Goal: Find specific page/section: Find specific page/section

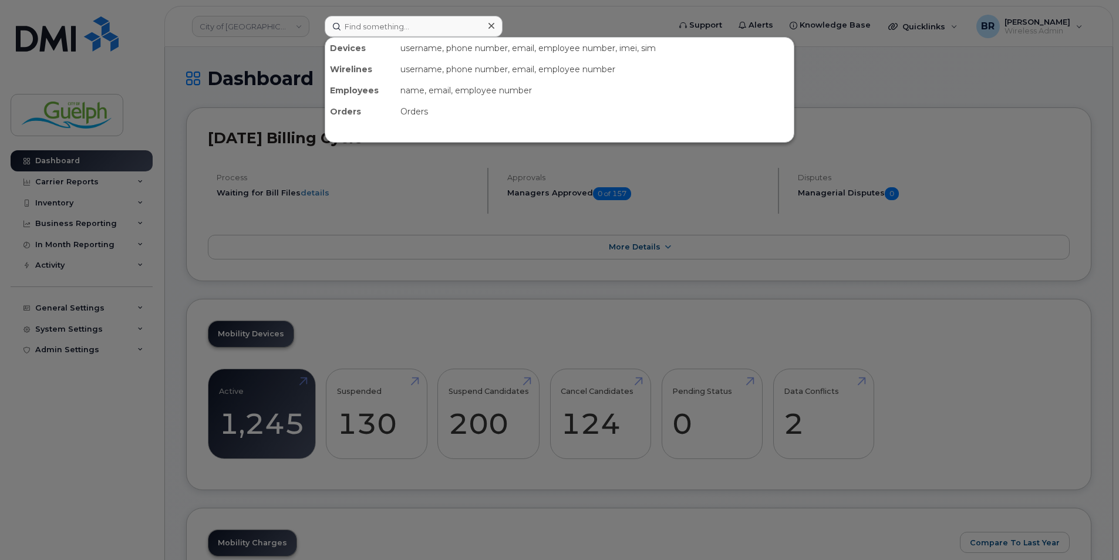
click at [404, 24] on input at bounding box center [414, 26] width 178 height 21
click at [72, 205] on div at bounding box center [559, 280] width 1119 height 560
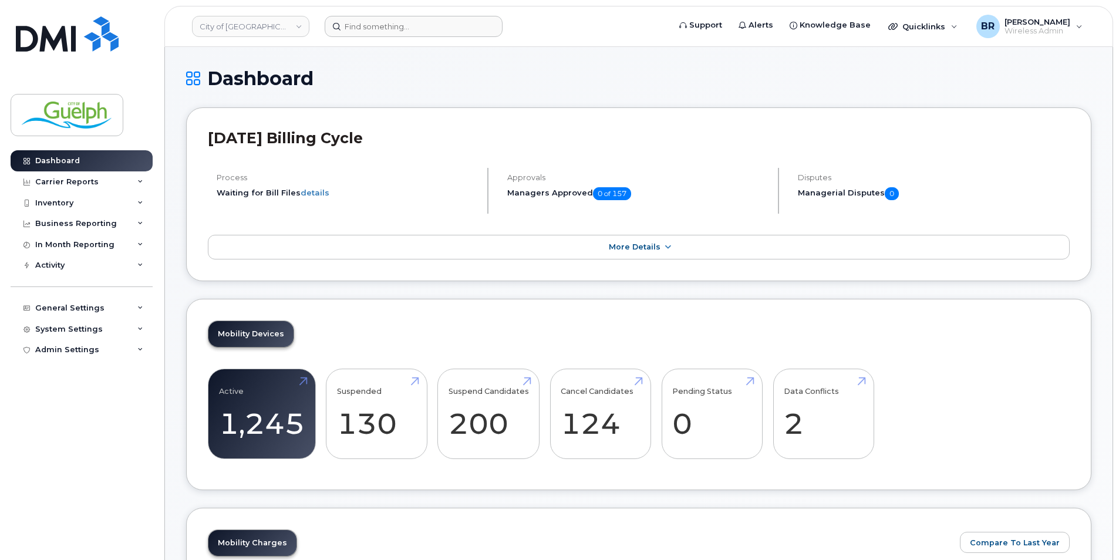
click at [72, 205] on div "Inventory" at bounding box center [54, 202] width 38 height 9
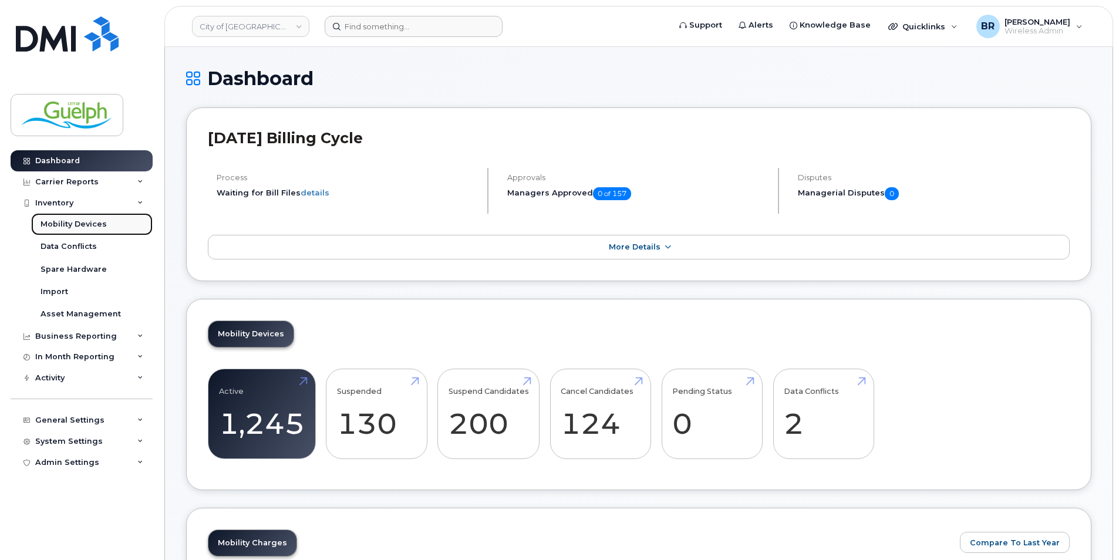
click at [86, 226] on div "Mobility Devices" at bounding box center [74, 224] width 66 height 11
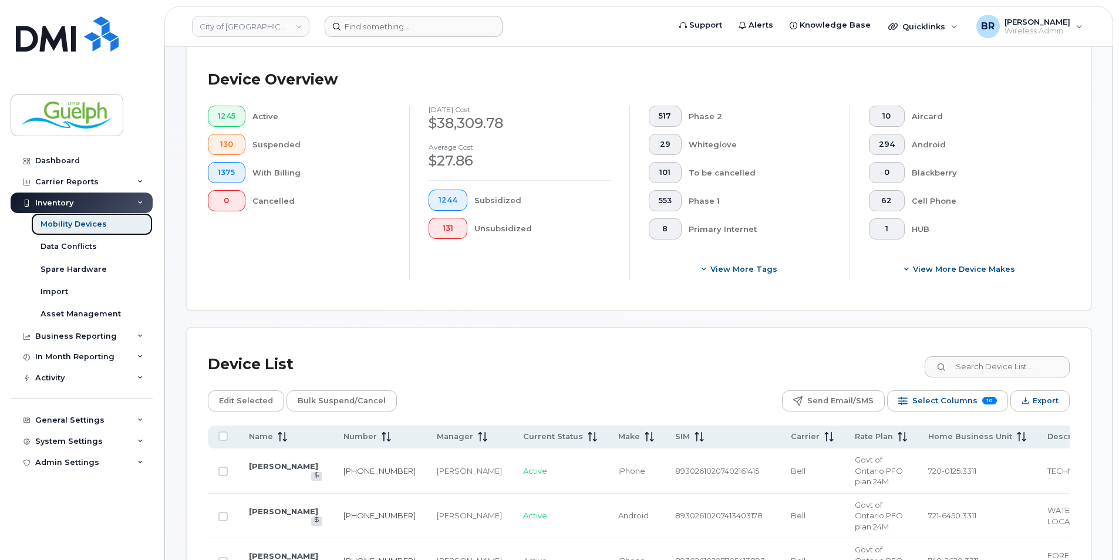
scroll to position [411, 0]
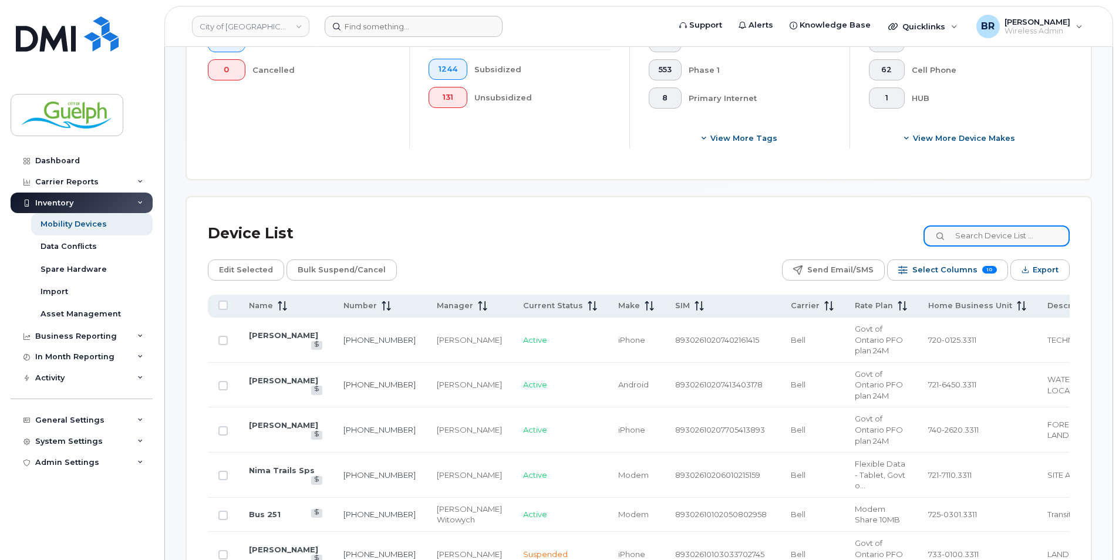
click at [996, 237] on input at bounding box center [997, 235] width 146 height 21
paste input "740-3110.3311"
type input "740-3110.3311"
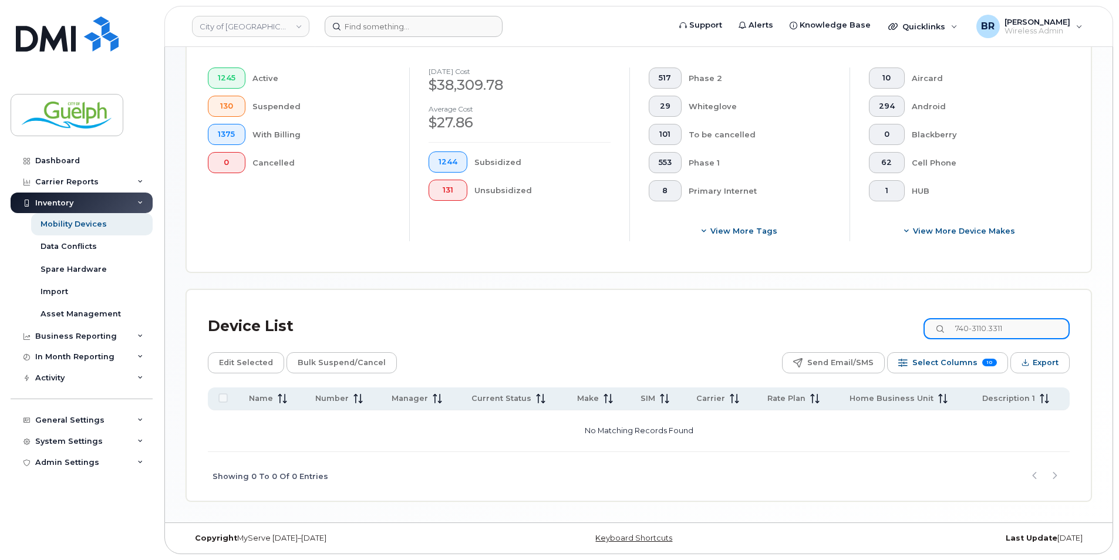
drag, startPoint x: 977, startPoint y: 322, endPoint x: 819, endPoint y: 296, distance: 160.2
click at [819, 296] on div "Device List 740-3110.3311 Edit Selected Bulk Suspend/Cancel Send Email/SMS Sele…" at bounding box center [639, 395] width 904 height 211
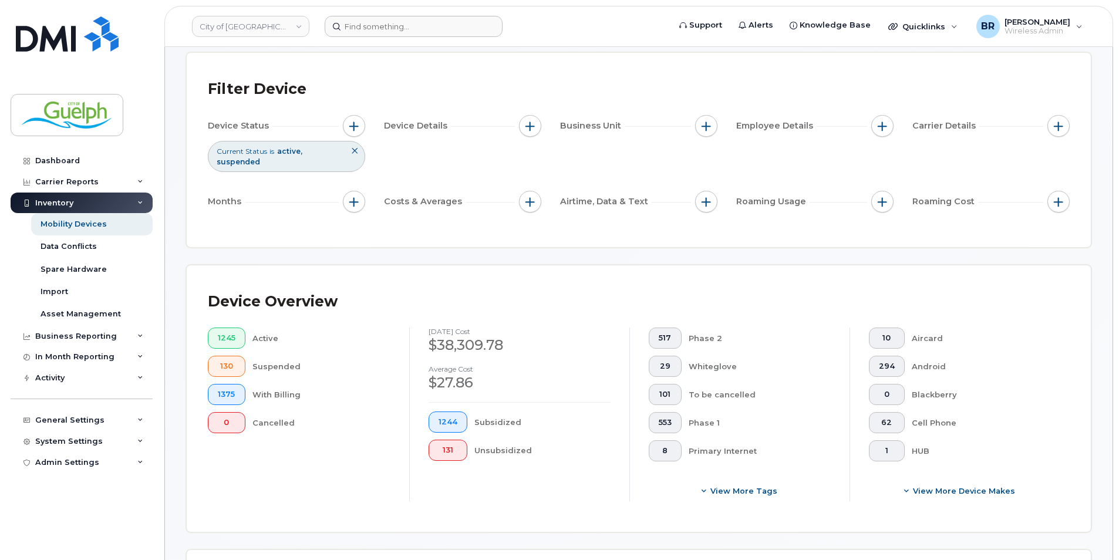
scroll to position [0, 0]
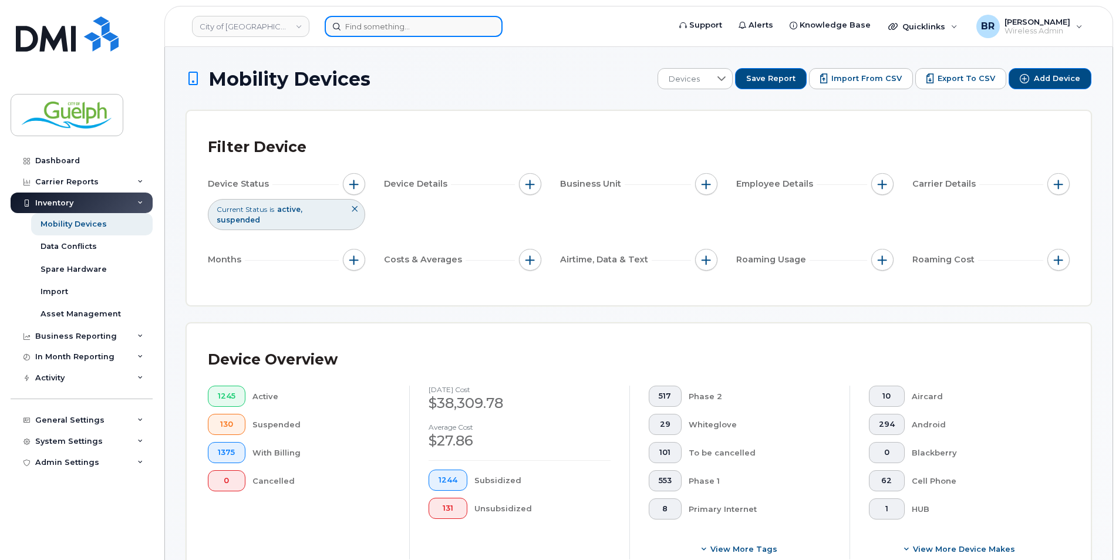
click at [382, 29] on input at bounding box center [414, 26] width 178 height 21
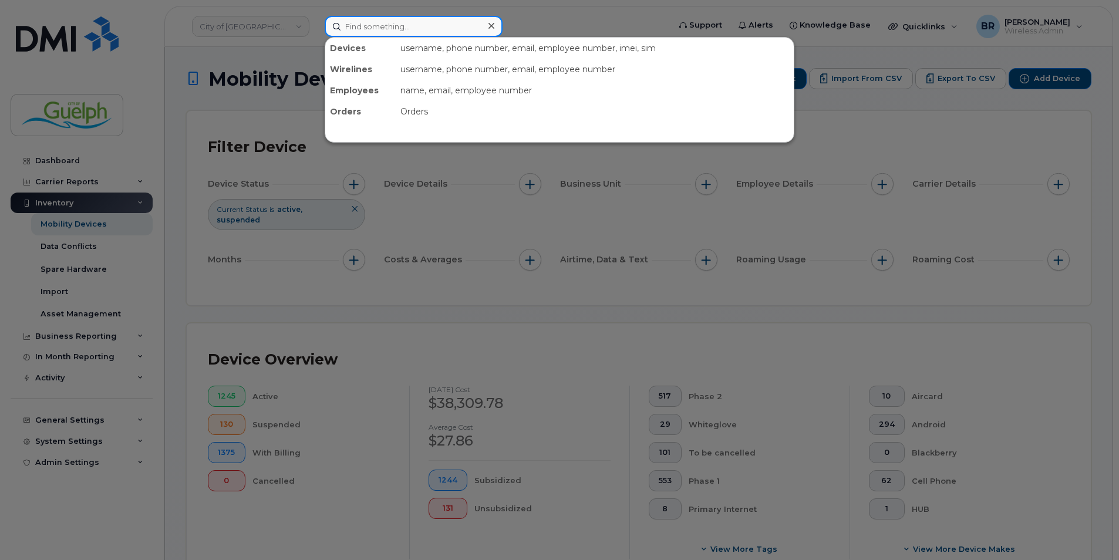
paste input "Patricia Pizziola"
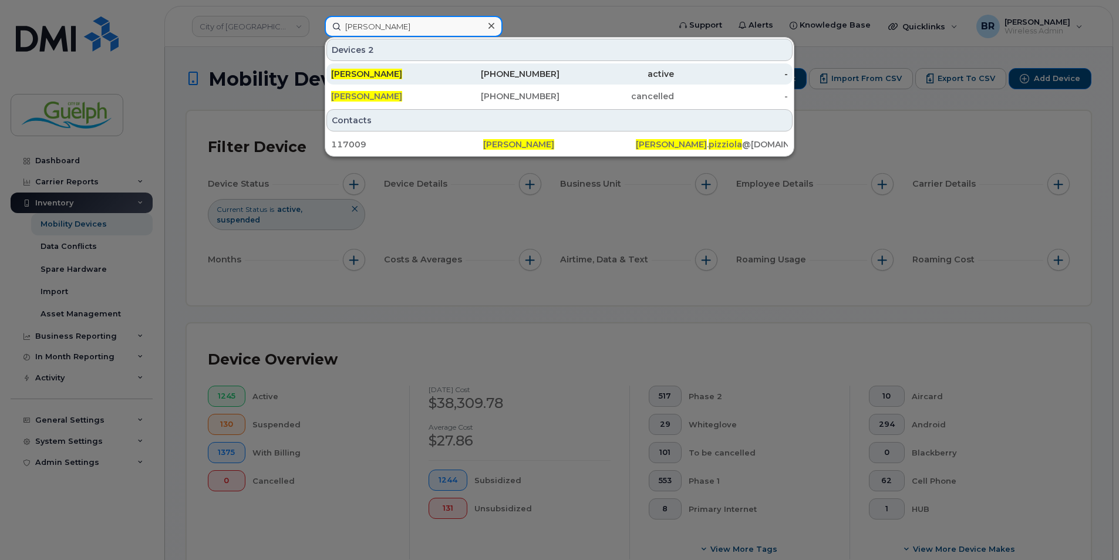
type input "Patricia Pizziola"
click at [674, 81] on div "active" at bounding box center [731, 73] width 115 height 21
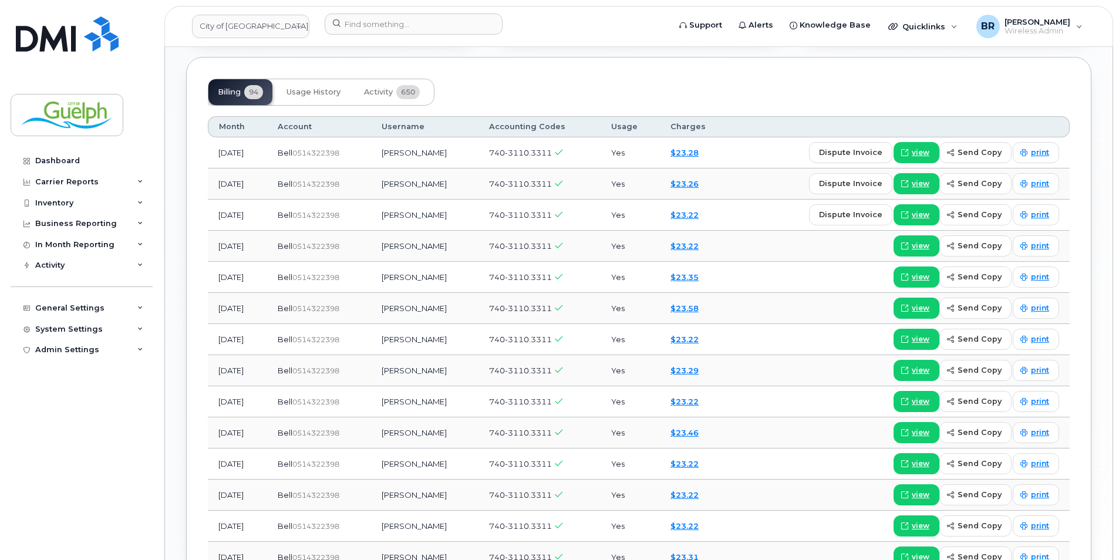
scroll to position [880, 0]
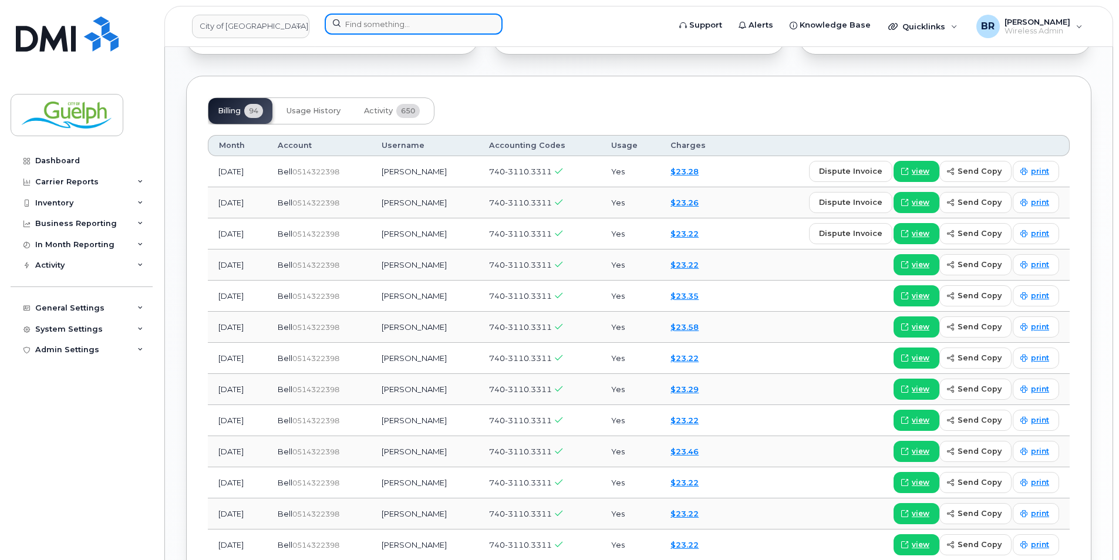
click at [398, 28] on input at bounding box center [414, 24] width 178 height 21
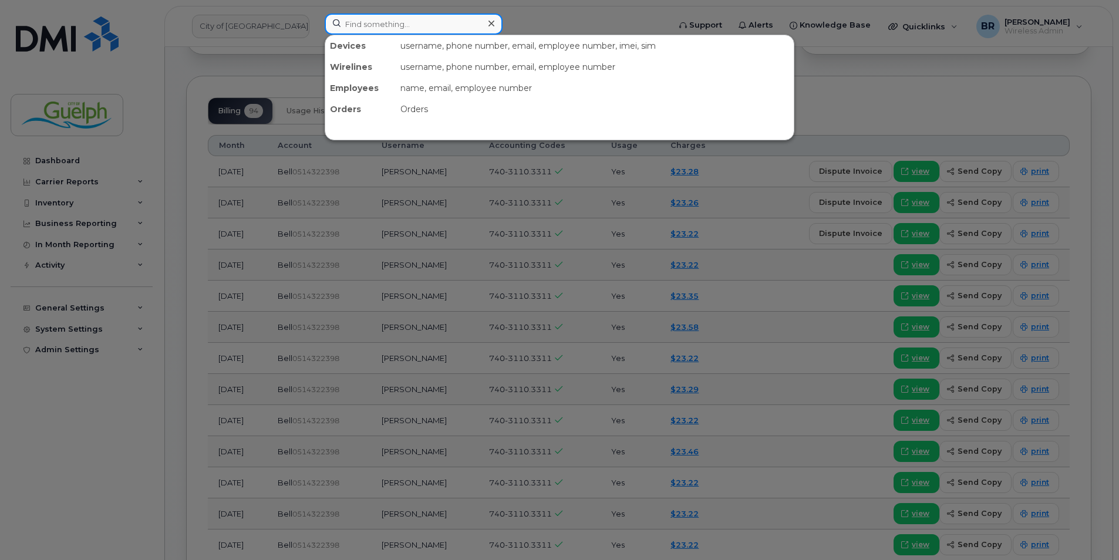
click at [378, 31] on input at bounding box center [414, 24] width 178 height 21
paste input "2263326453"
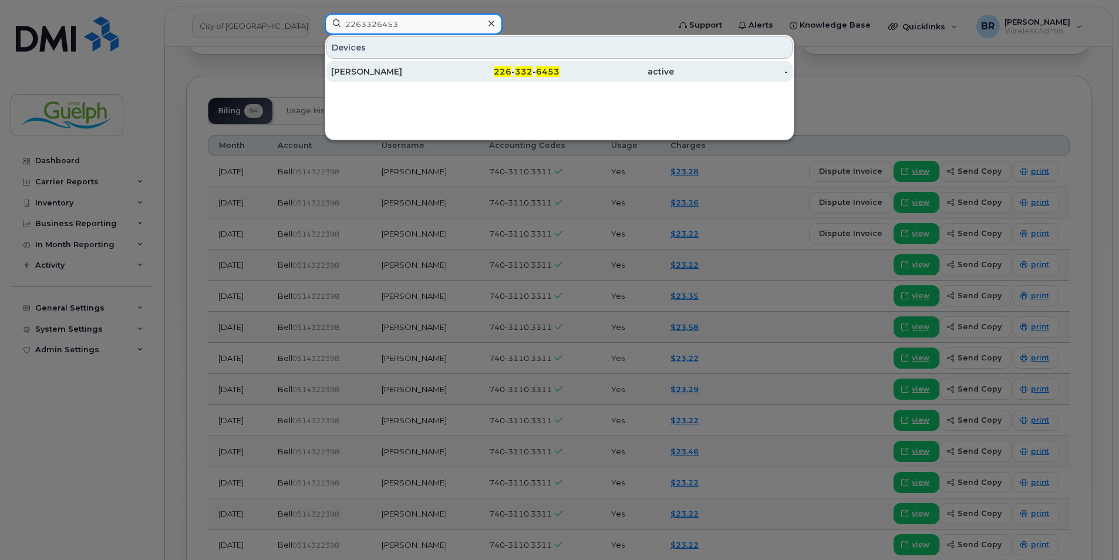
type input "2263326453"
click at [369, 76] on div "Cushla Matthews" at bounding box center [388, 72] width 115 height 12
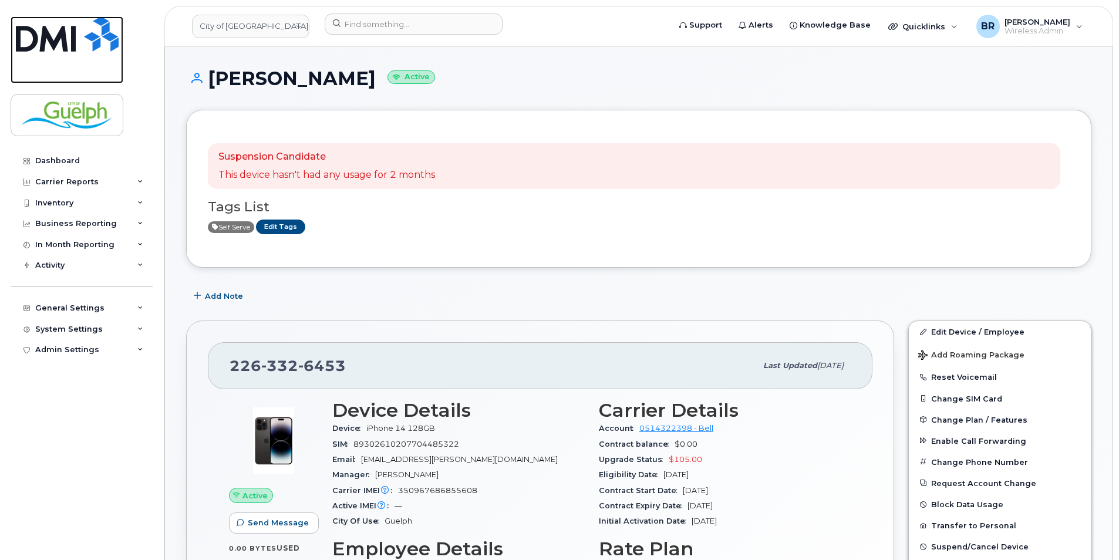
click at [107, 59] on link at bounding box center [67, 49] width 113 height 67
click at [69, 38] on img at bounding box center [67, 33] width 103 height 35
